Goal: Task Accomplishment & Management: Manage account settings

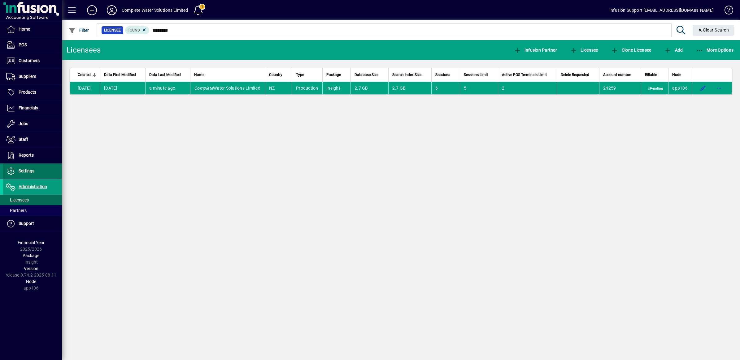
click at [24, 165] on span at bounding box center [32, 171] width 59 height 15
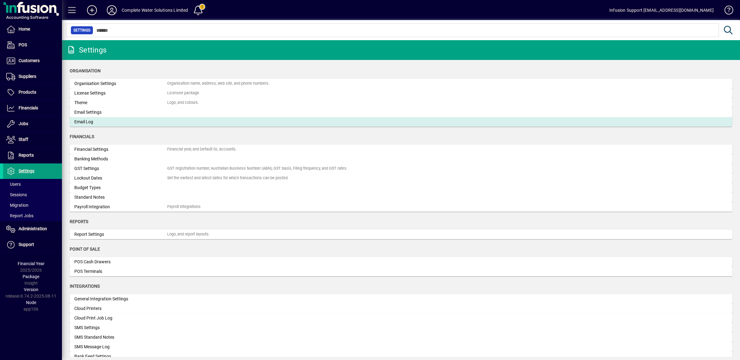
click at [90, 123] on div "Email Log" at bounding box center [120, 122] width 93 height 6
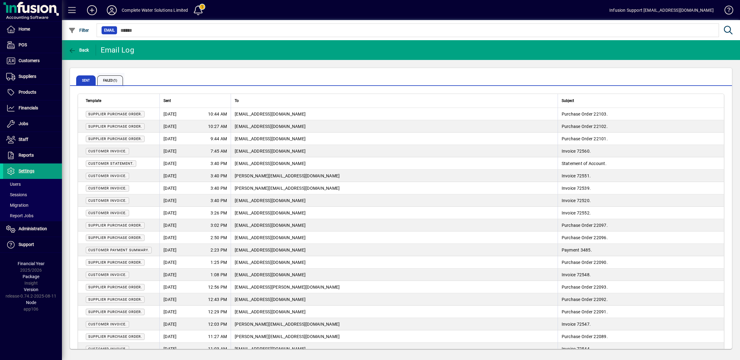
click at [112, 78] on span "Failed (1)" at bounding box center [110, 81] width 26 height 10
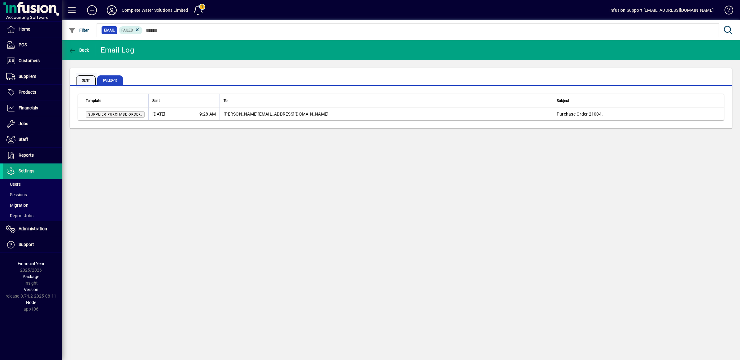
click at [82, 78] on span "Sent" at bounding box center [85, 81] width 19 height 10
